Goal: Task Accomplishment & Management: Use online tool/utility

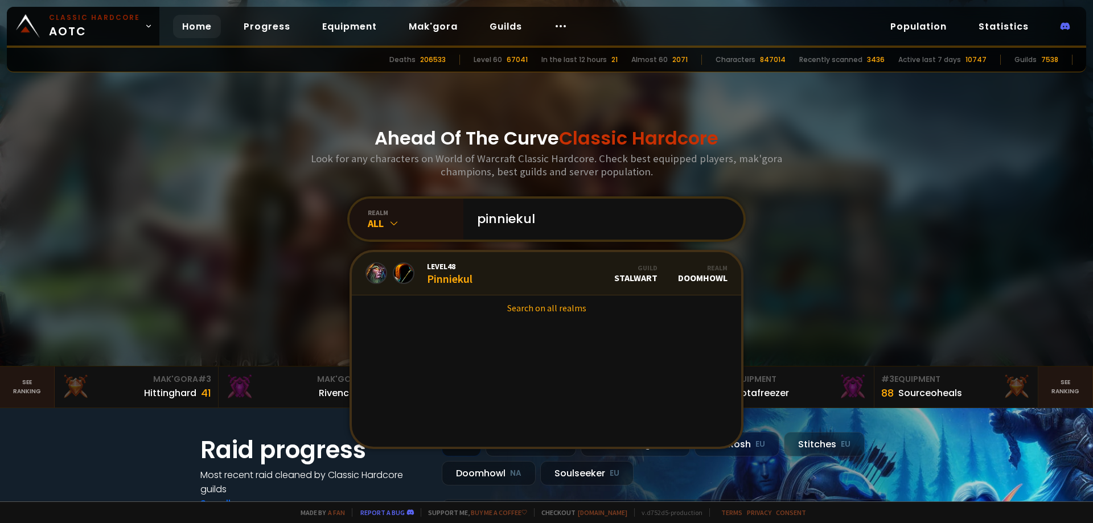
type input "pinniekul"
click at [483, 273] on link "Level 48 Pinniekul Guild Stalwart Realm Doomhowl" at bounding box center [546, 273] width 389 height 43
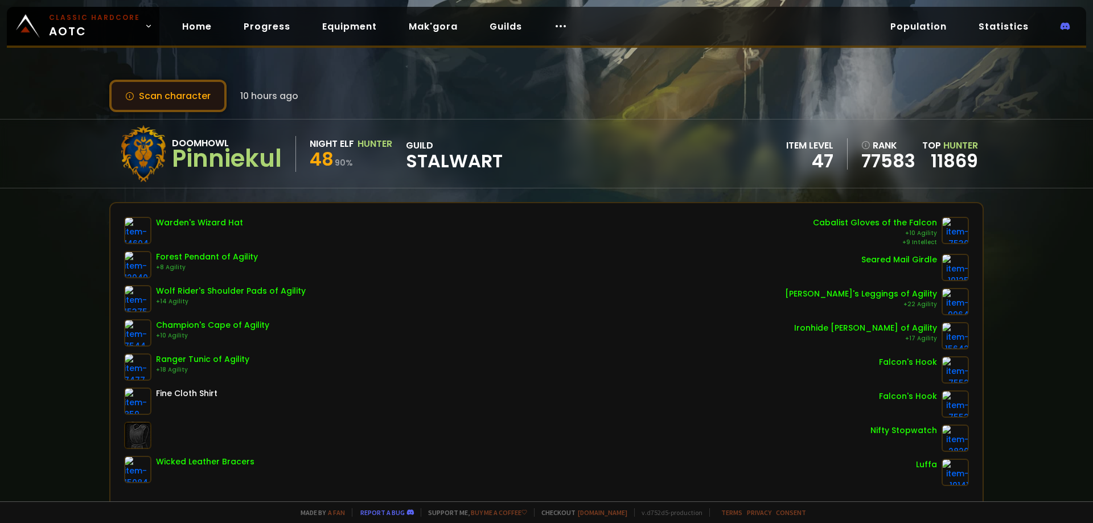
click at [175, 101] on button "Scan character" at bounding box center [167, 96] width 117 height 32
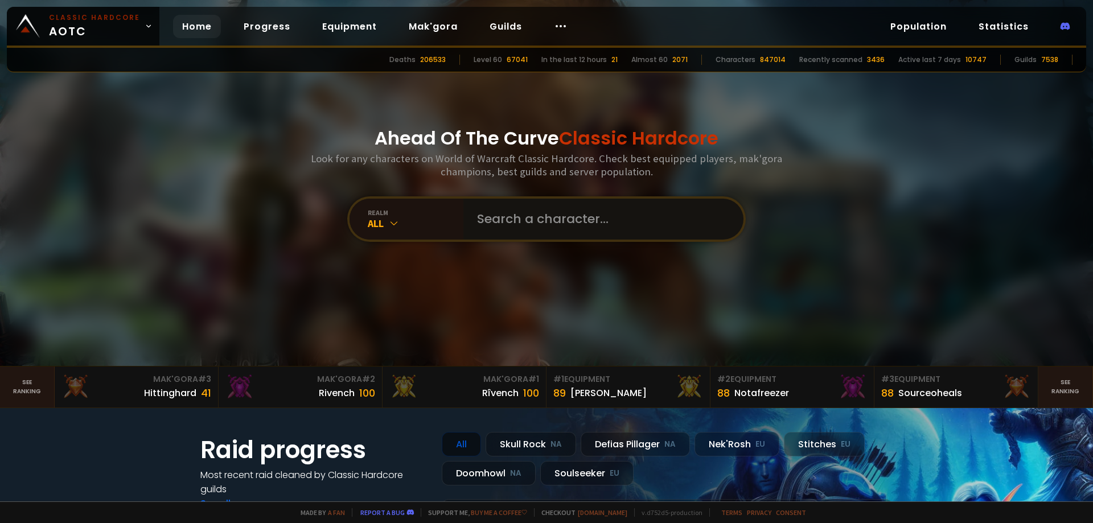
click at [545, 231] on input "text" at bounding box center [600, 219] width 260 height 41
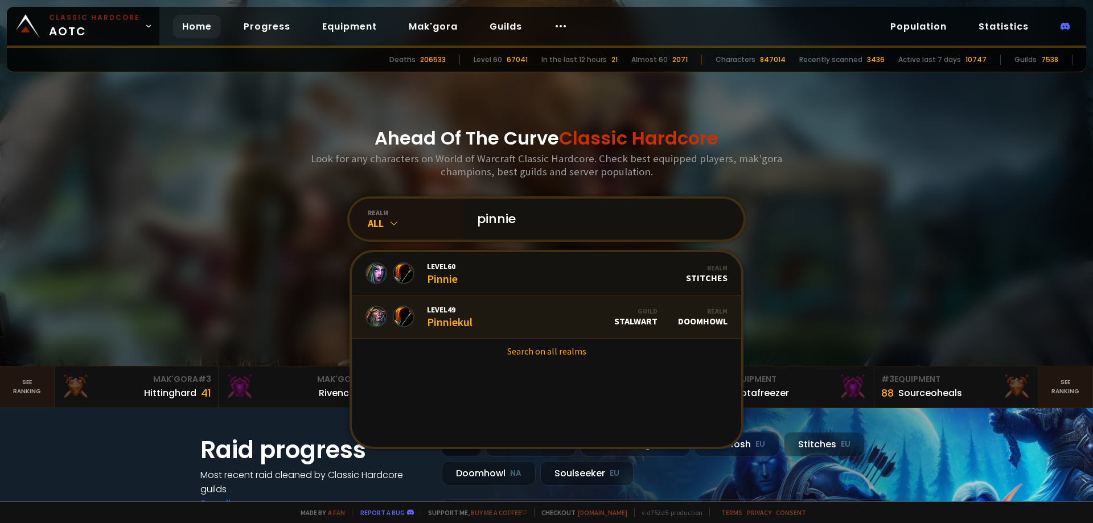
type input "pinnie"
click at [480, 321] on link "Level 49 Pinniekul Guild Stalwart Realm Doomhowl" at bounding box center [546, 317] width 389 height 43
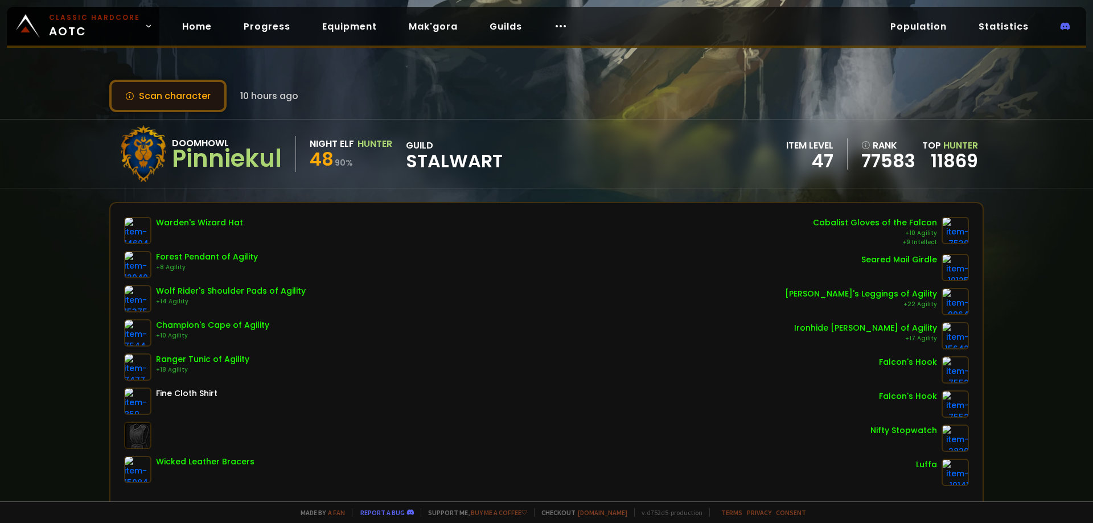
click at [177, 100] on button "Scan character" at bounding box center [167, 96] width 117 height 32
drag, startPoint x: 534, startPoint y: 139, endPoint x: 534, endPoint y: 146, distance: 6.3
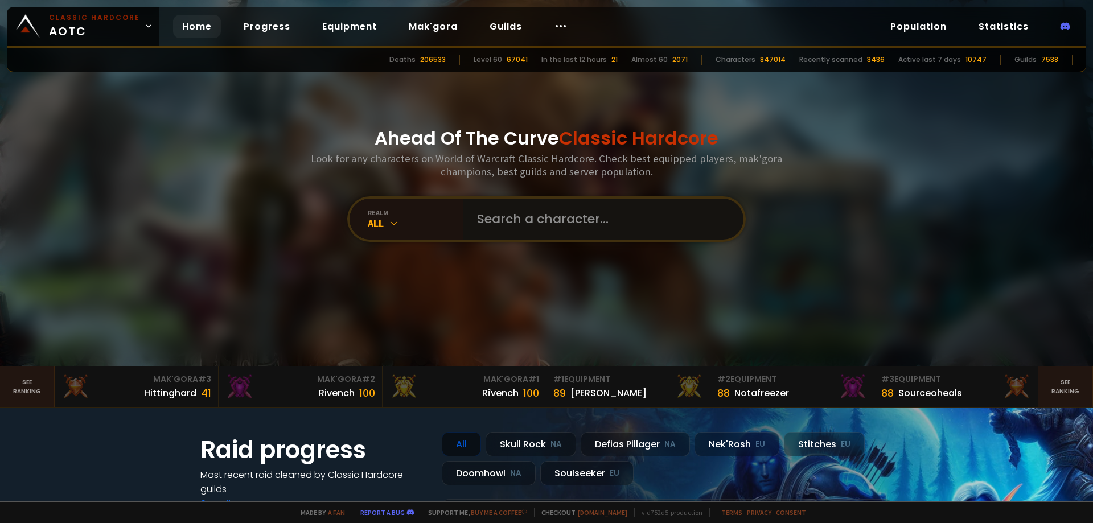
click at [628, 227] on input "text" at bounding box center [600, 219] width 260 height 41
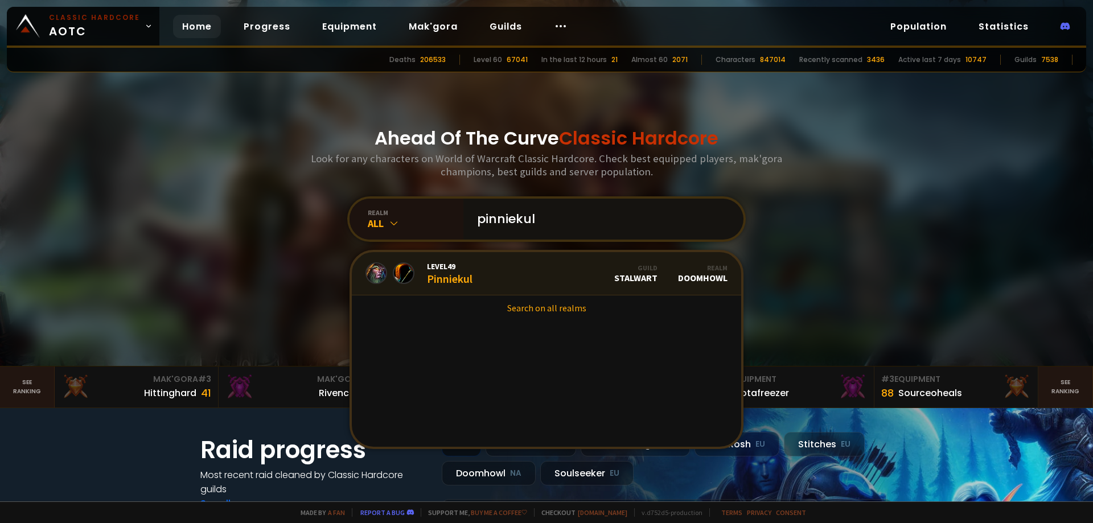
type input "pinniekul"
click at [502, 278] on link "Level 49 Pinniekul Guild Stalwart Realm Doomhowl" at bounding box center [546, 273] width 389 height 43
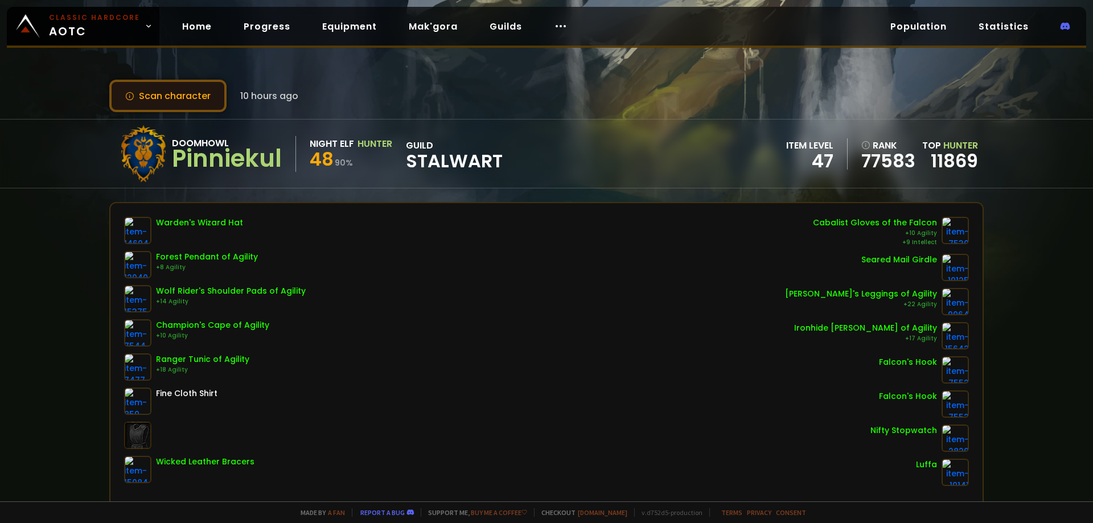
click at [167, 99] on button "Scan character" at bounding box center [167, 96] width 117 height 32
click at [178, 100] on button "Scan character" at bounding box center [167, 96] width 117 height 32
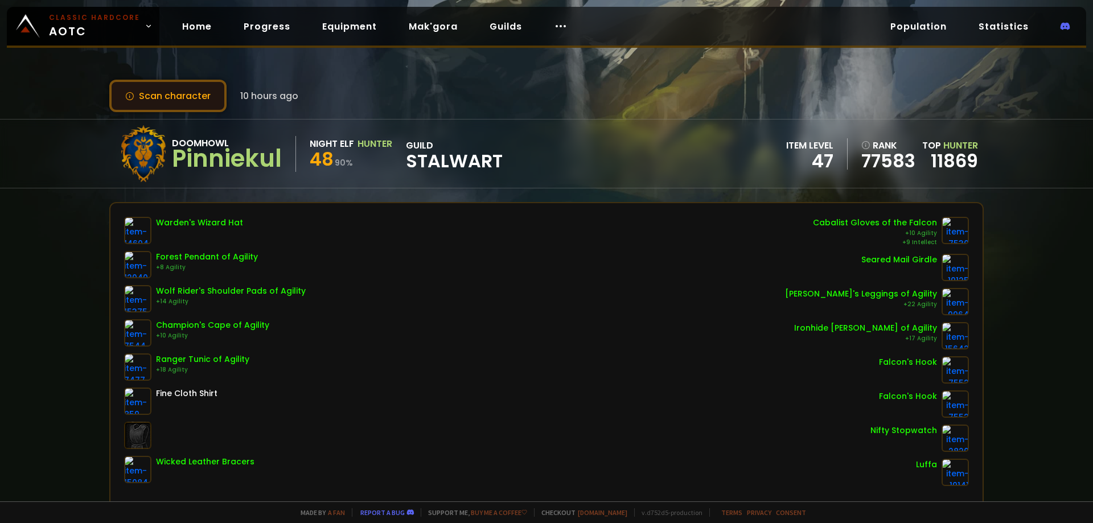
click at [178, 100] on button "Scan character" at bounding box center [167, 96] width 117 height 32
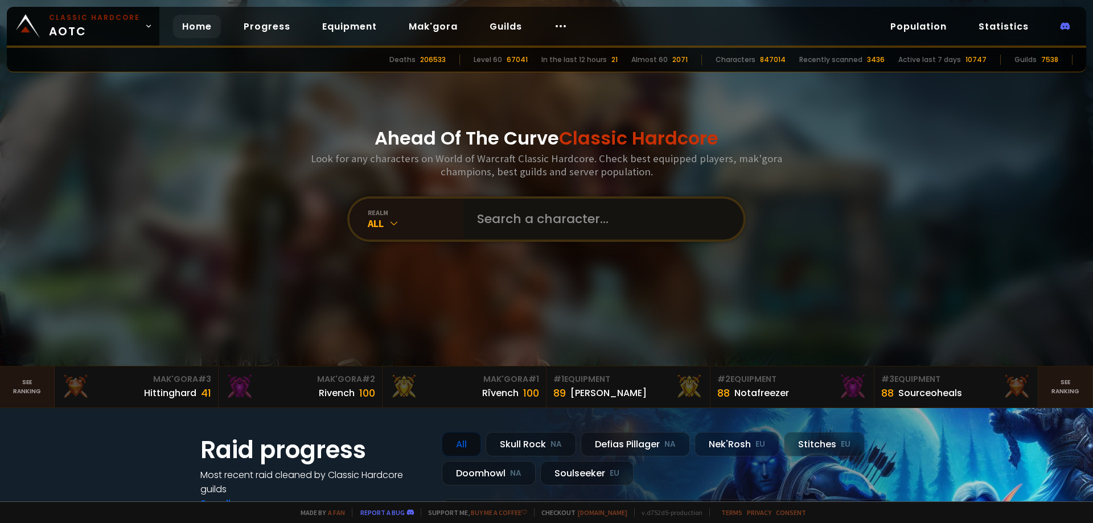
click at [527, 220] on input "text" at bounding box center [600, 219] width 260 height 41
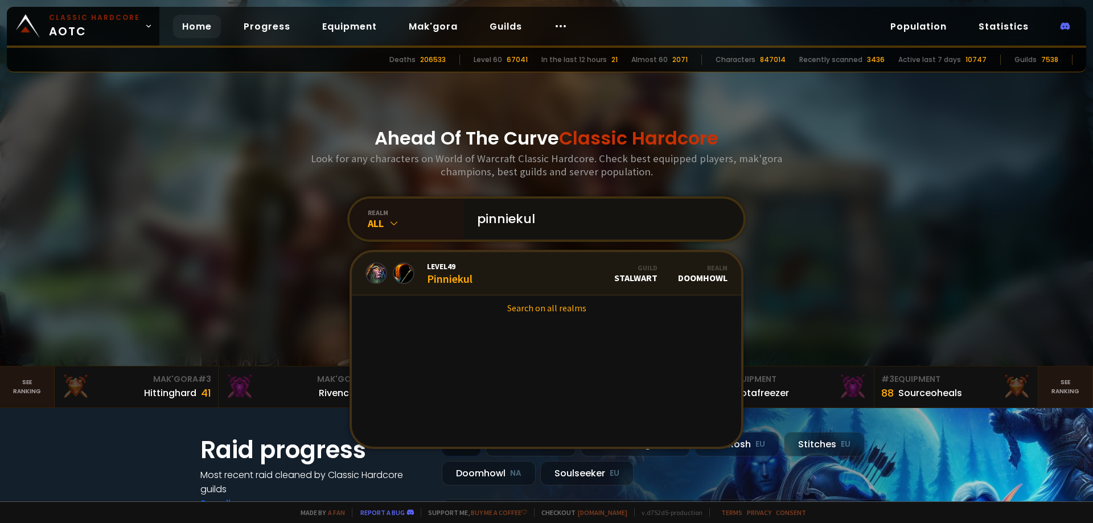
type input "pinniekul"
click at [496, 274] on link "Level 49 Pinniekul Guild Stalwart Realm Doomhowl" at bounding box center [546, 273] width 389 height 43
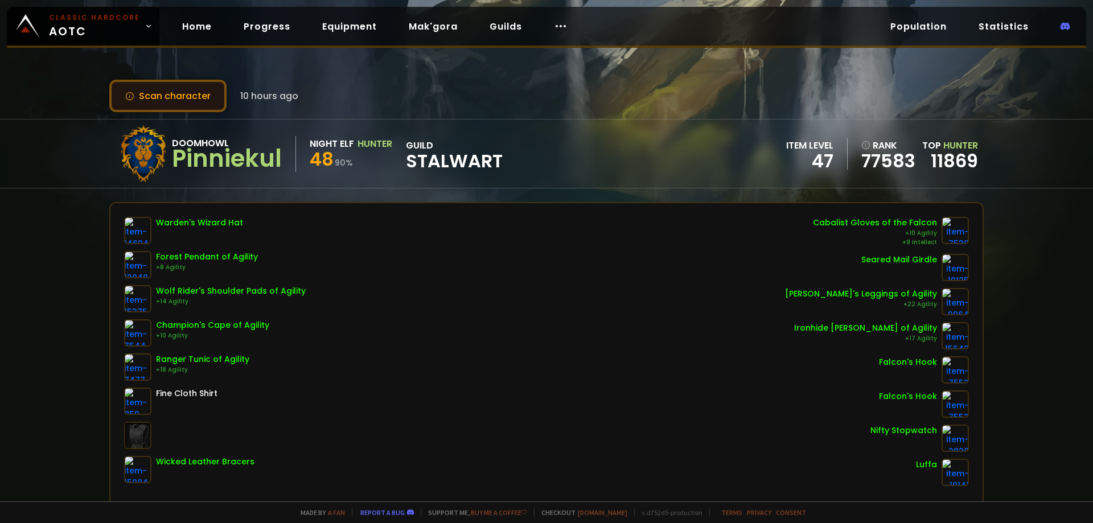
click at [149, 98] on button "Scan character" at bounding box center [167, 96] width 117 height 32
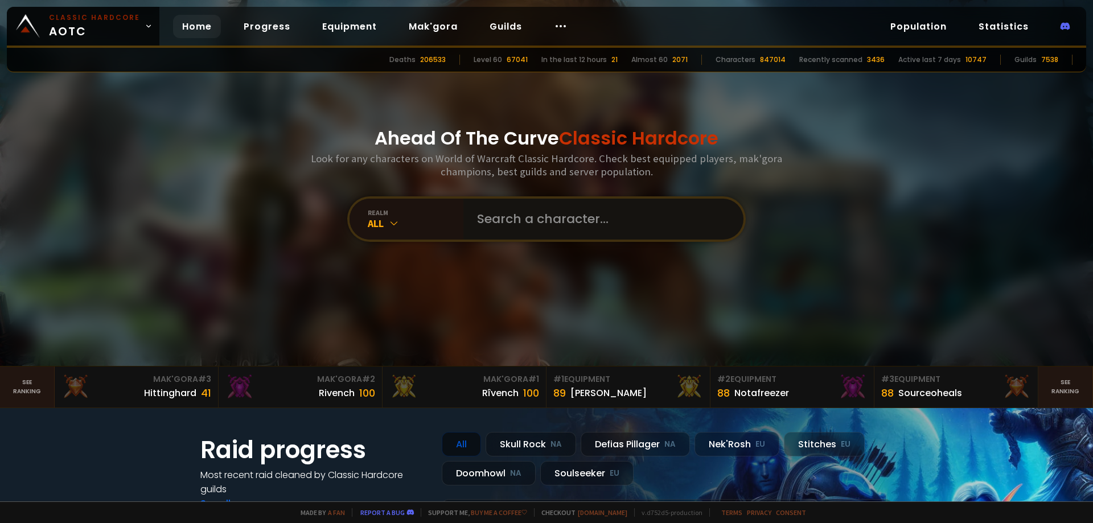
click at [509, 223] on input "text" at bounding box center [600, 219] width 260 height 41
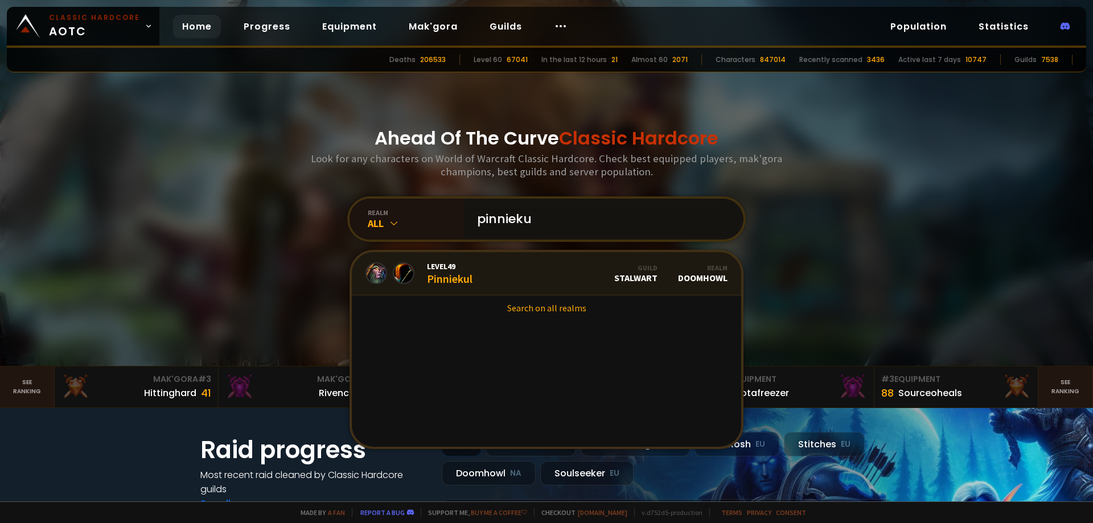
type input "pinnieku"
click at [469, 276] on div "Level 49 Pinniekul" at bounding box center [450, 273] width 46 height 24
